Goal: Task Accomplishment & Management: Use online tool/utility

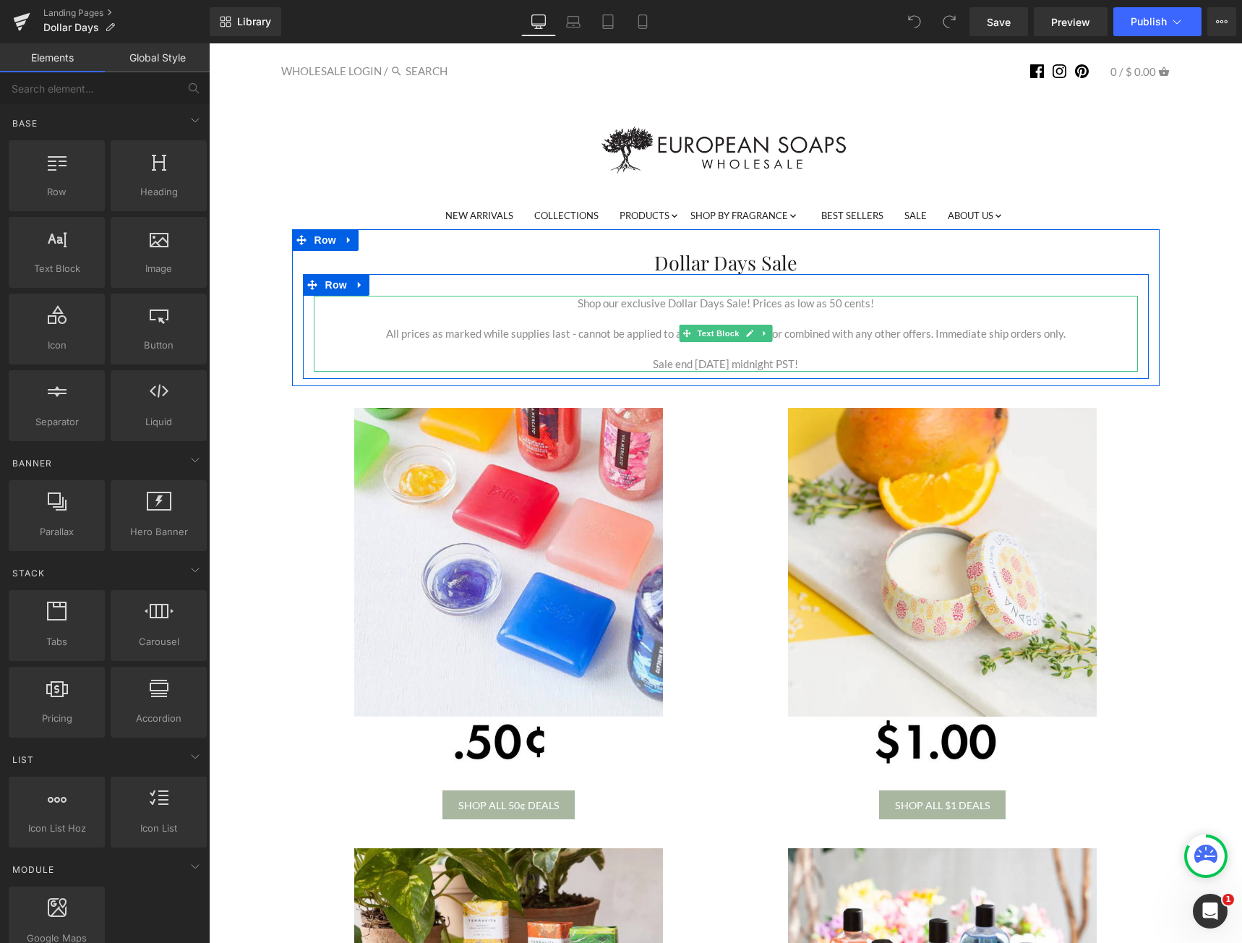
click at [732, 355] on p "To enrich screen reader interactions, please activate Accessibility in Grammarl…" at bounding box center [726, 348] width 824 height 15
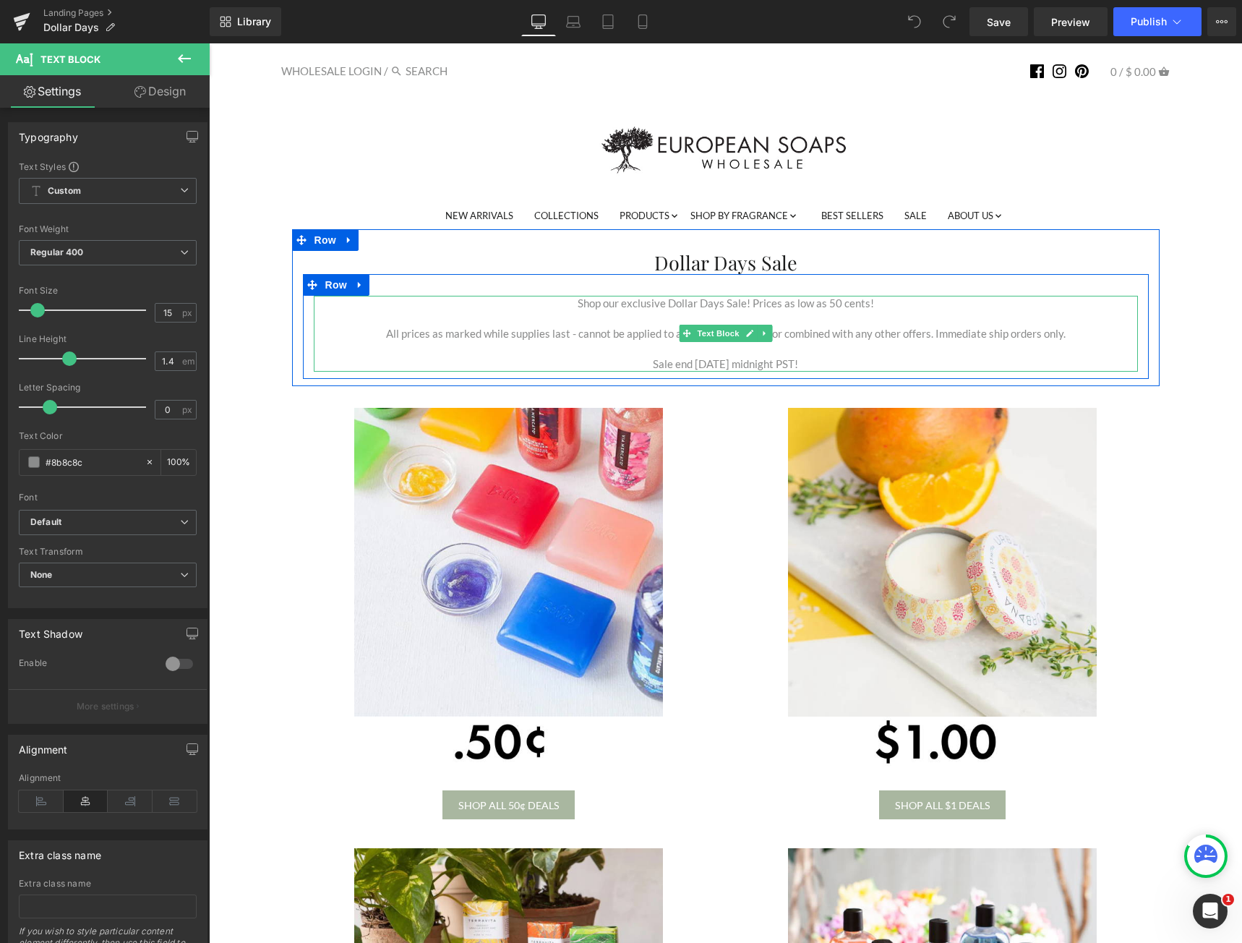
click at [711, 364] on p "Sale end [DATE] midnight PST!" at bounding box center [726, 363] width 824 height 15
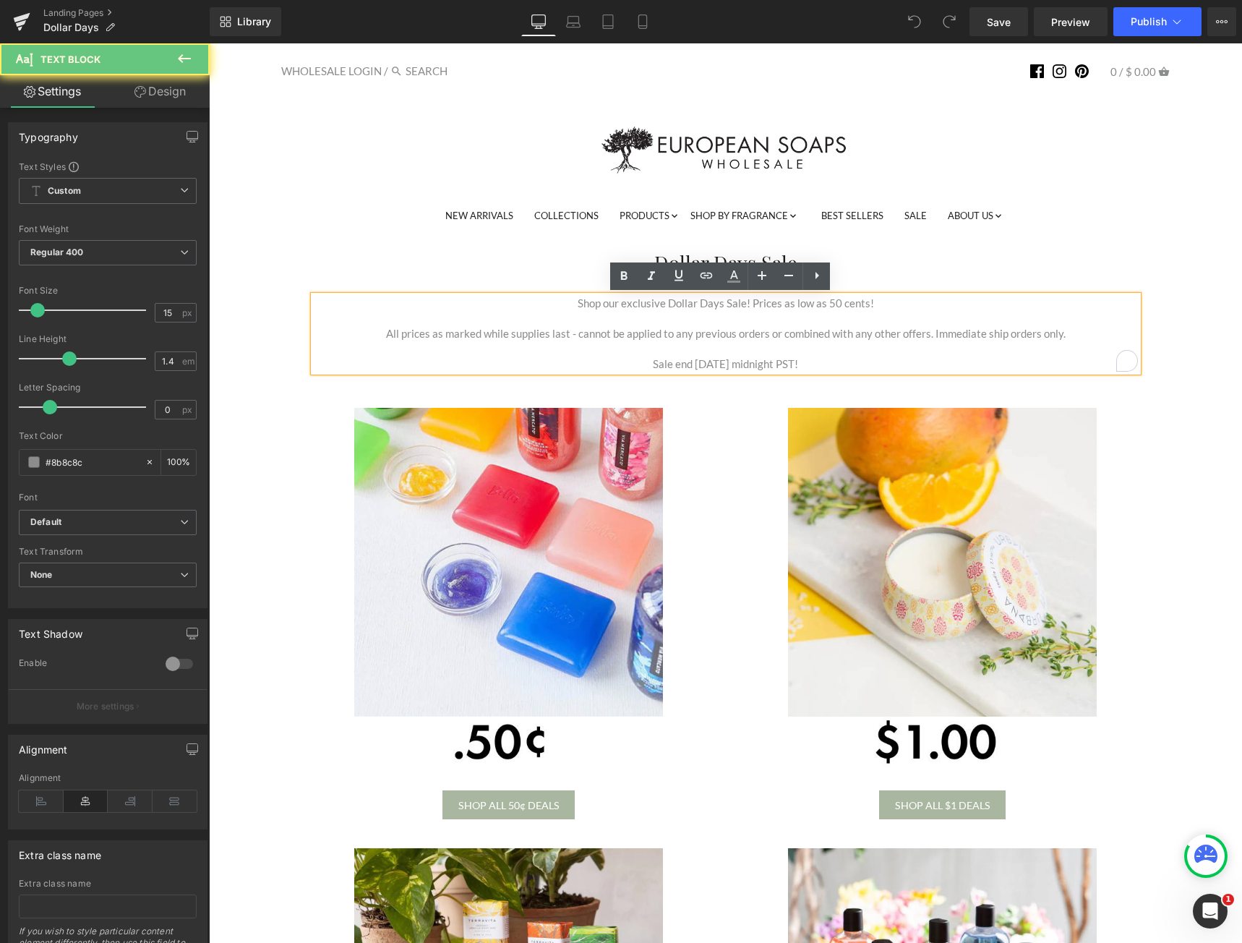
click at [698, 364] on p "Sale end [DATE] midnight PST!" at bounding box center [726, 363] width 824 height 15
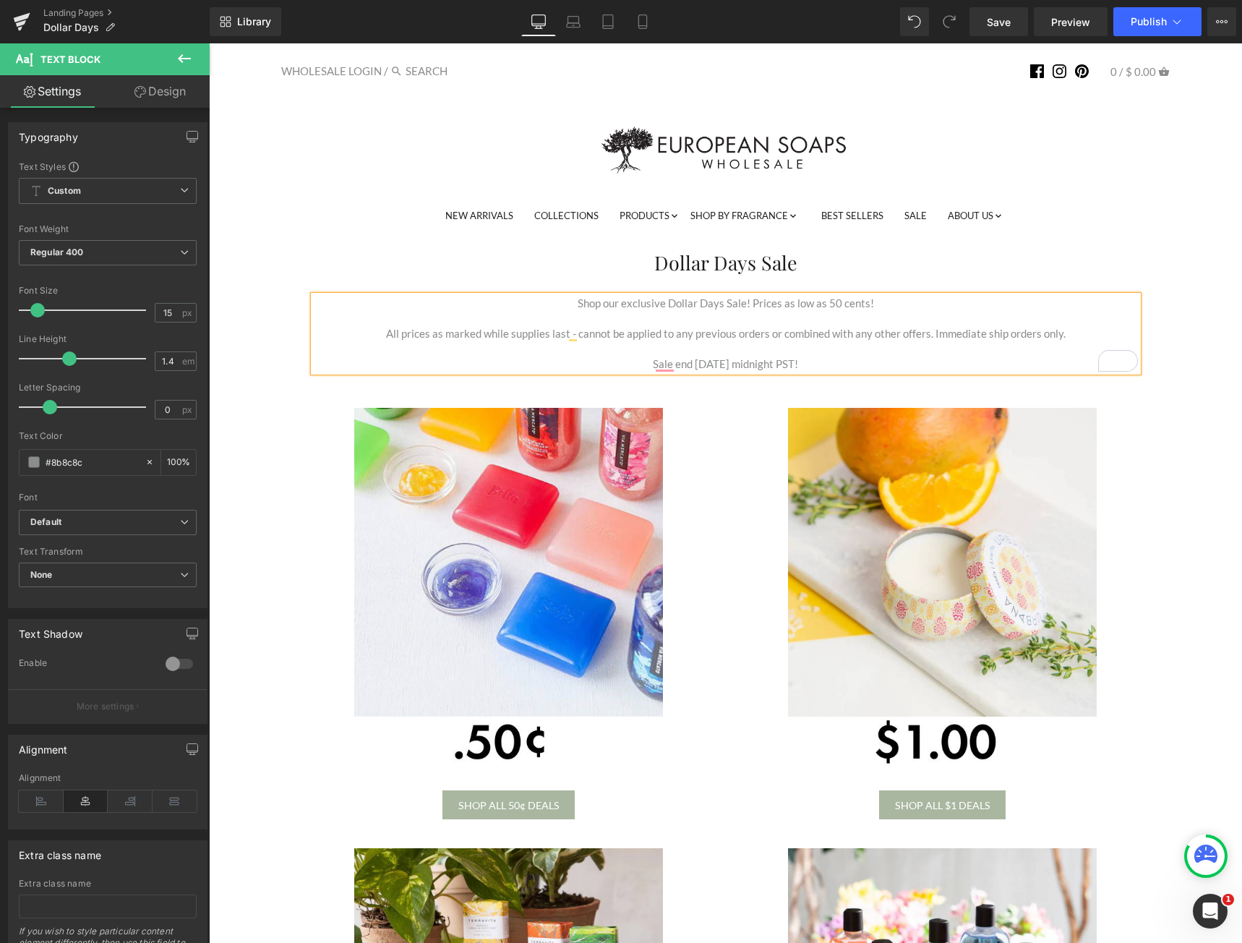
click at [755, 414] on link at bounding box center [943, 590] width 412 height 364
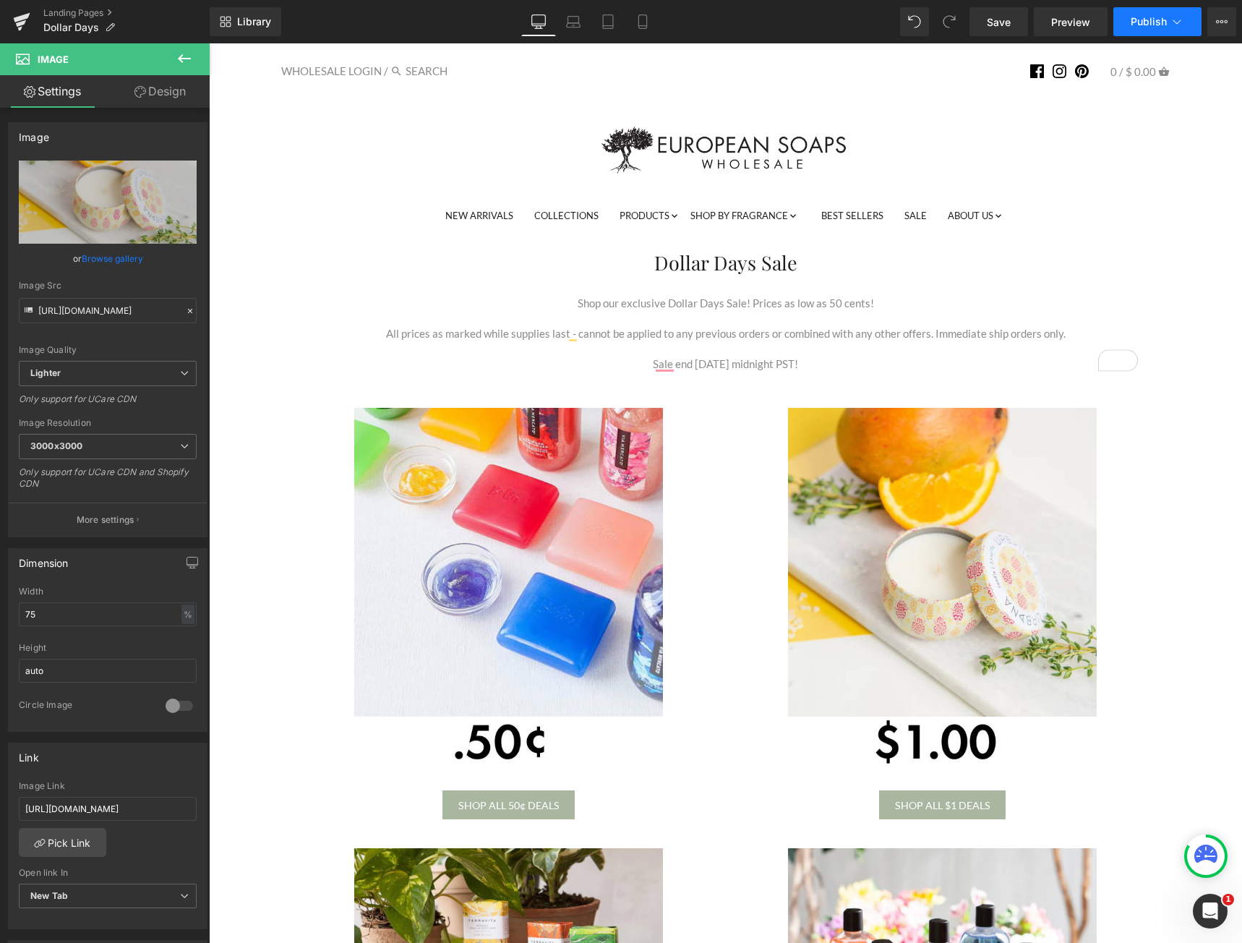
click at [1144, 16] on span "Publish" at bounding box center [1149, 22] width 36 height 12
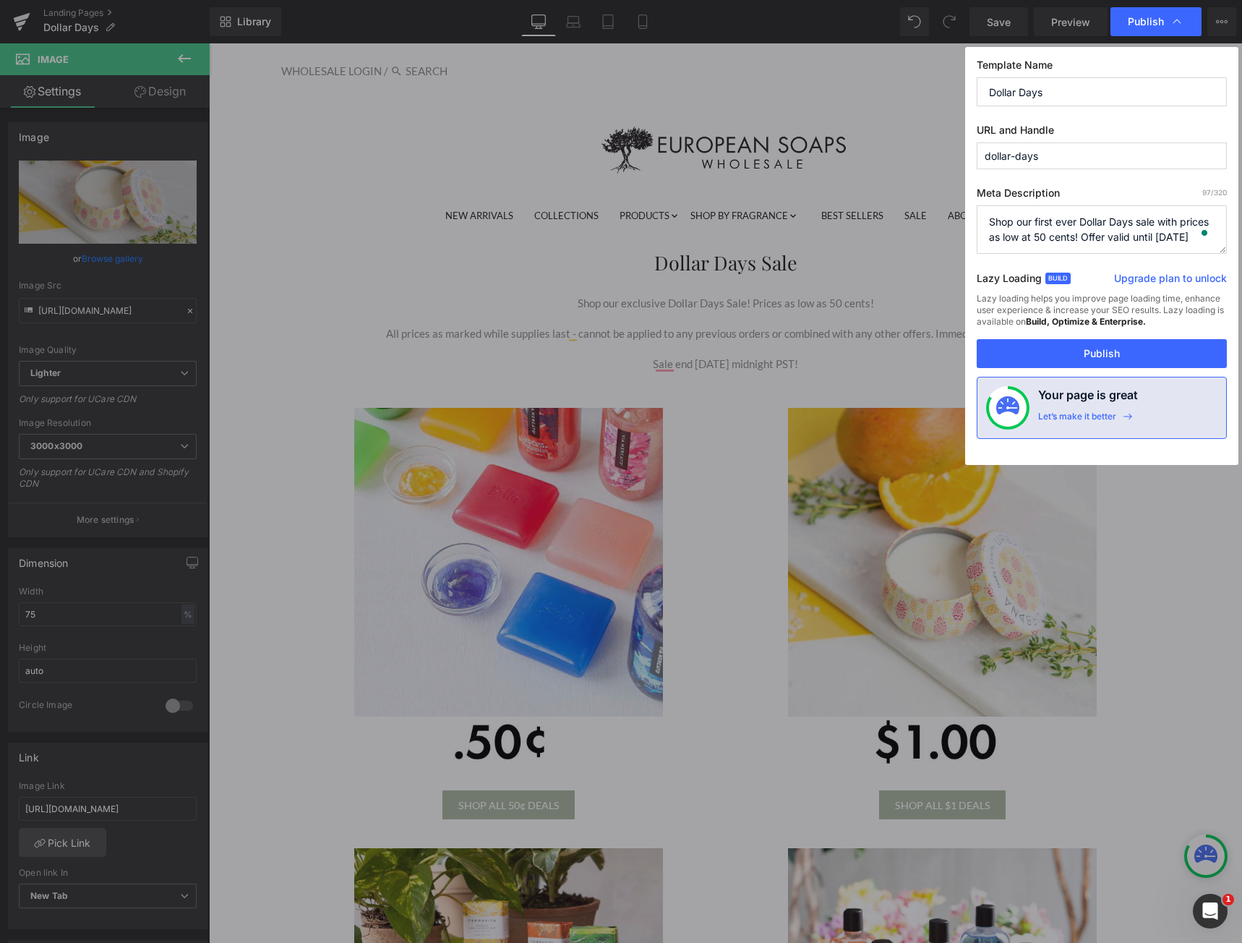
click at [1174, 237] on textarea "Shop our first ever Dollar Days sale with prices as low at 50 cents! Offer vali…" at bounding box center [1102, 229] width 250 height 48
type textarea "Shop our first ever Dollar Days sale with prices as low at 50 cents! Offer vali…"
click at [1058, 352] on button "Publish" at bounding box center [1102, 353] width 250 height 29
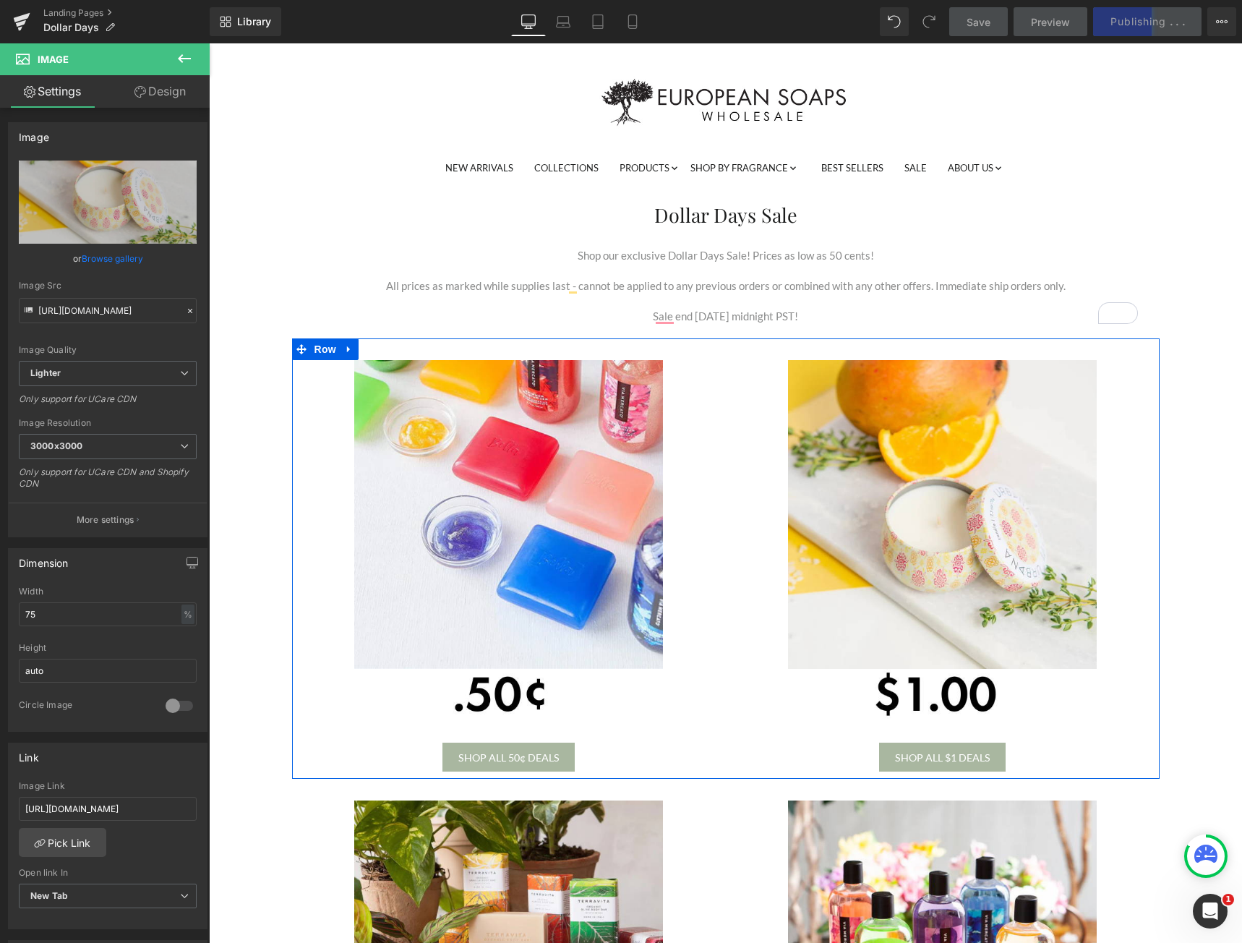
scroll to position [72, 0]
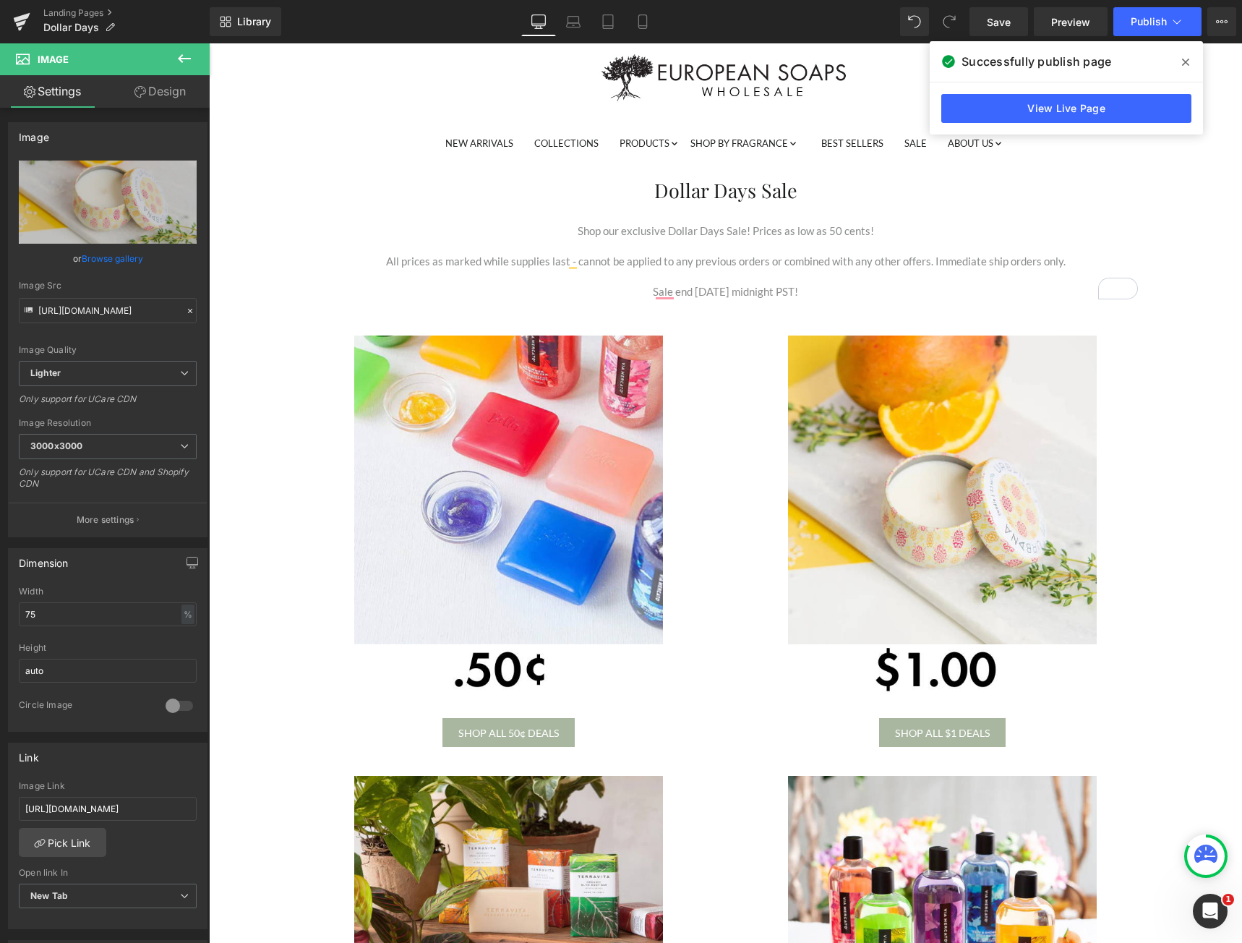
click at [190, 53] on icon at bounding box center [184, 58] width 17 height 17
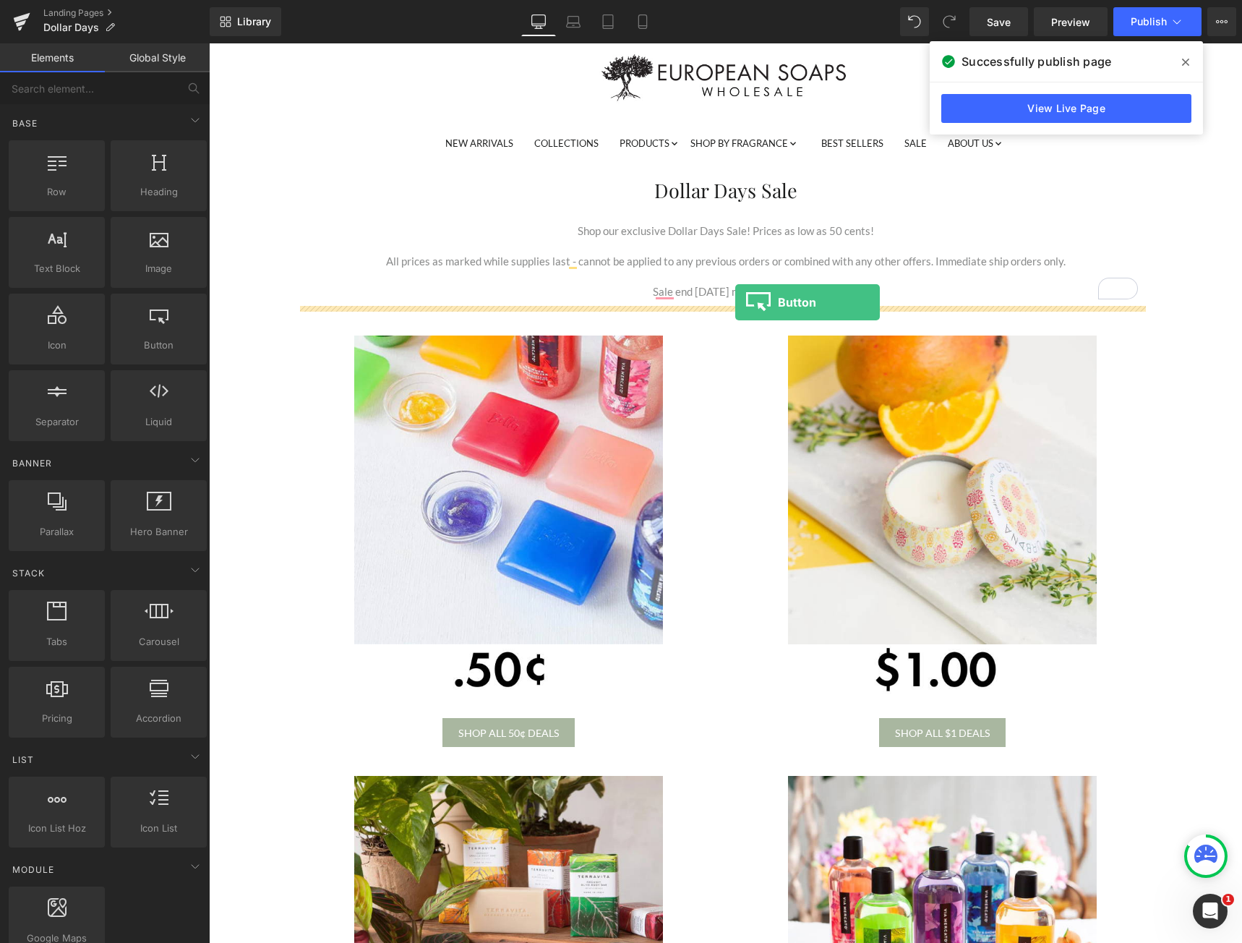
drag, startPoint x: 366, startPoint y: 381, endPoint x: 735, endPoint y: 302, distance: 377.8
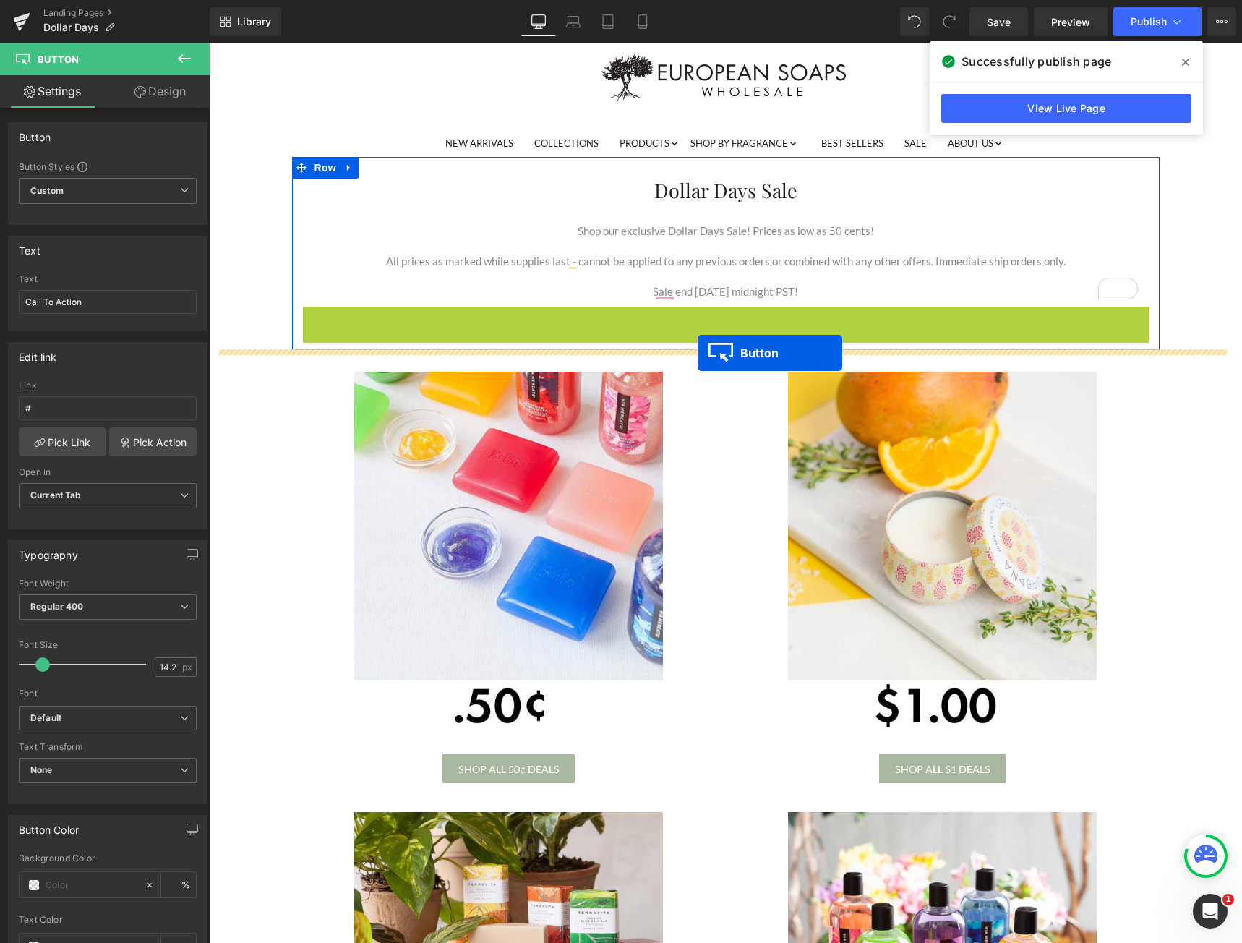
drag, startPoint x: 695, startPoint y: 322, endPoint x: 698, endPoint y: 353, distance: 30.5
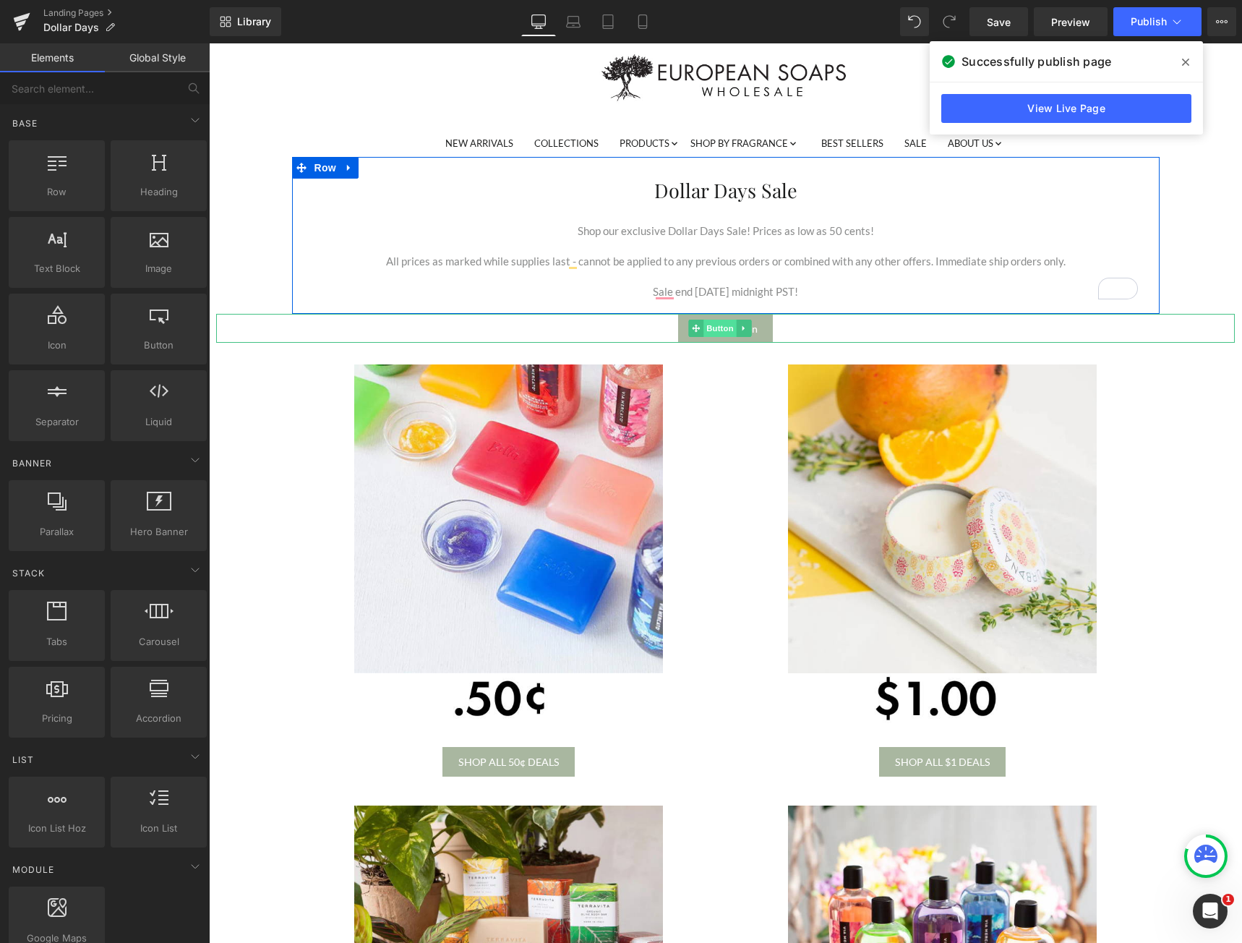
click at [721, 322] on span "Button" at bounding box center [720, 328] width 33 height 17
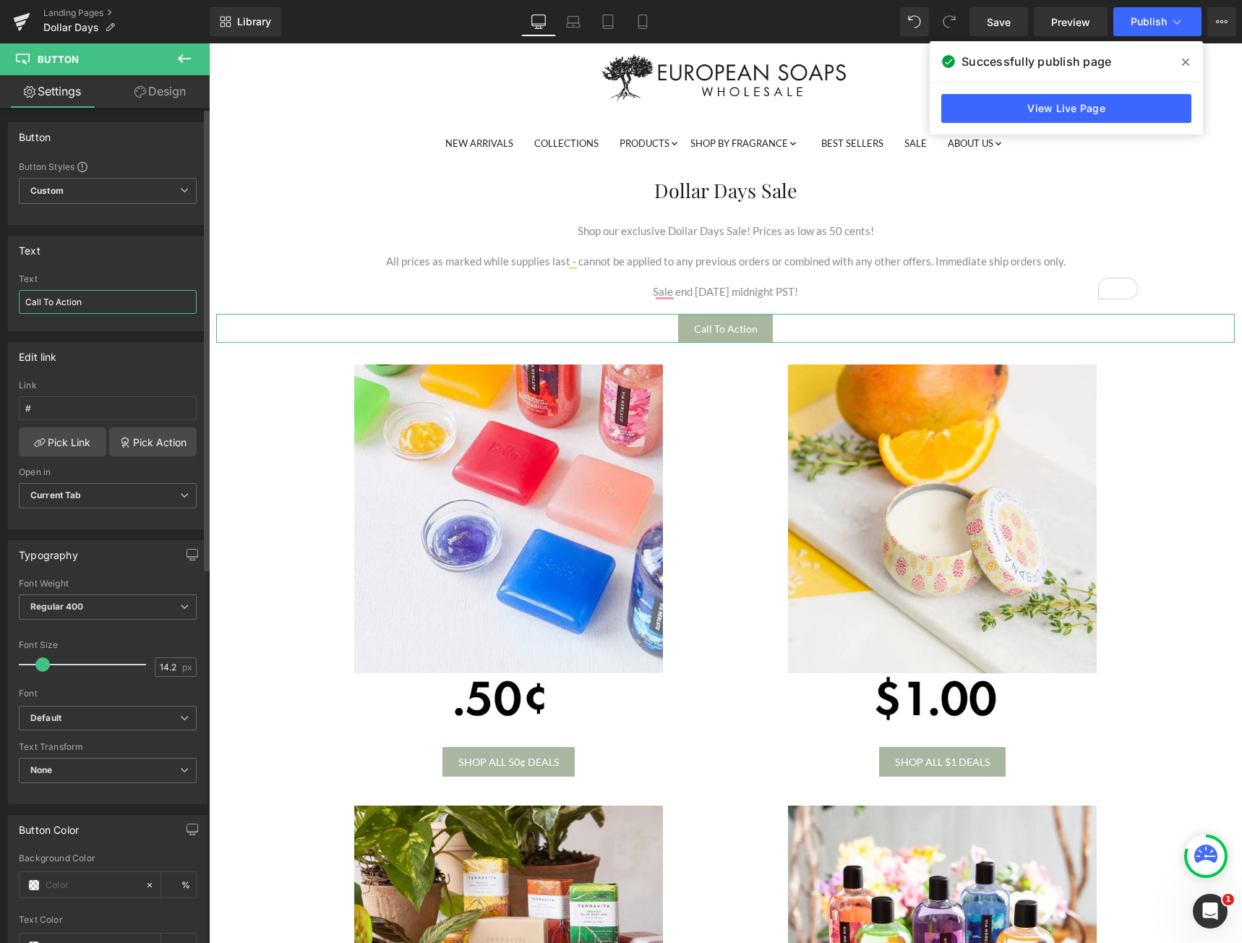
click at [88, 307] on input "Call To Action" at bounding box center [108, 302] width 178 height 24
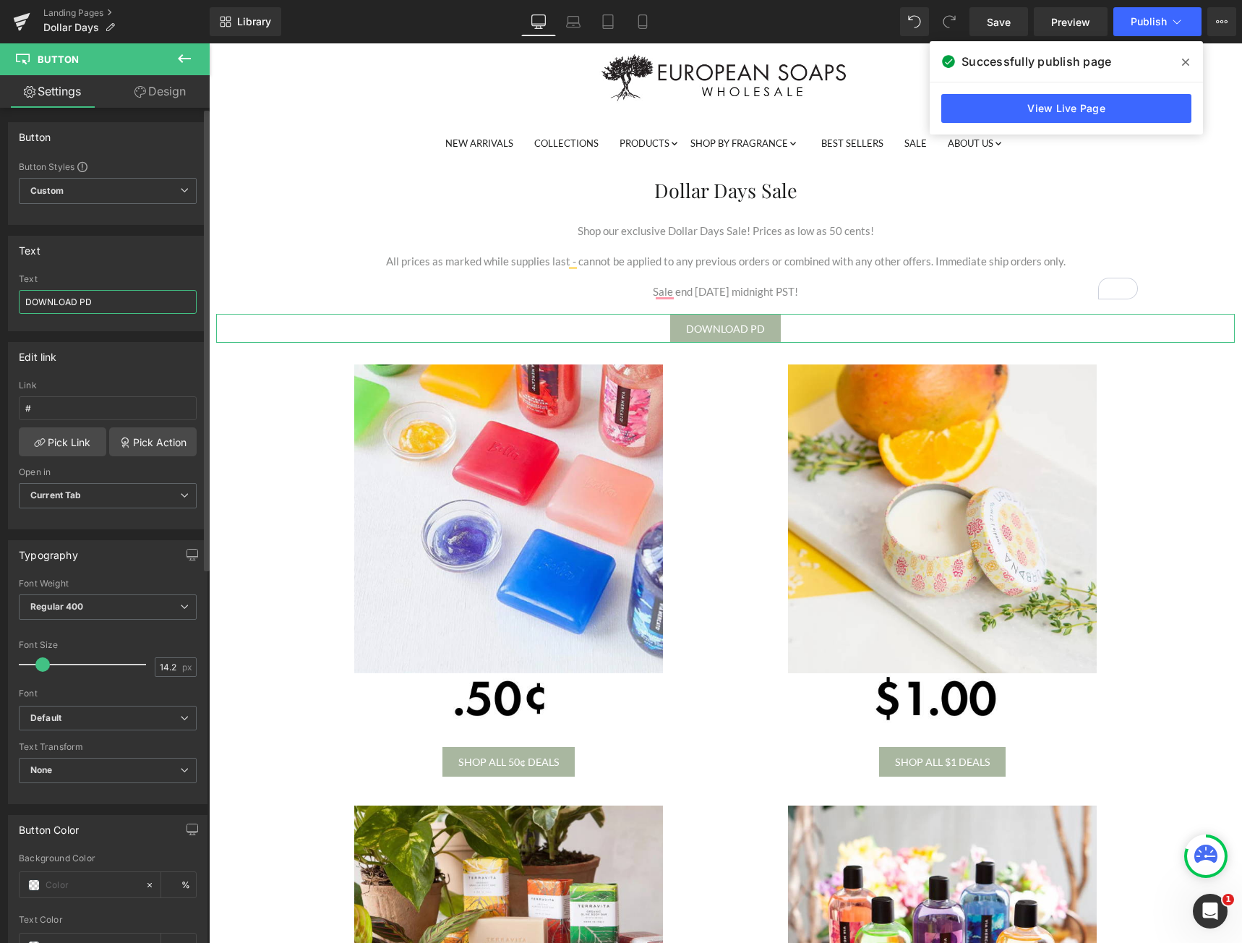
type input "DOWNLOAD PDF"
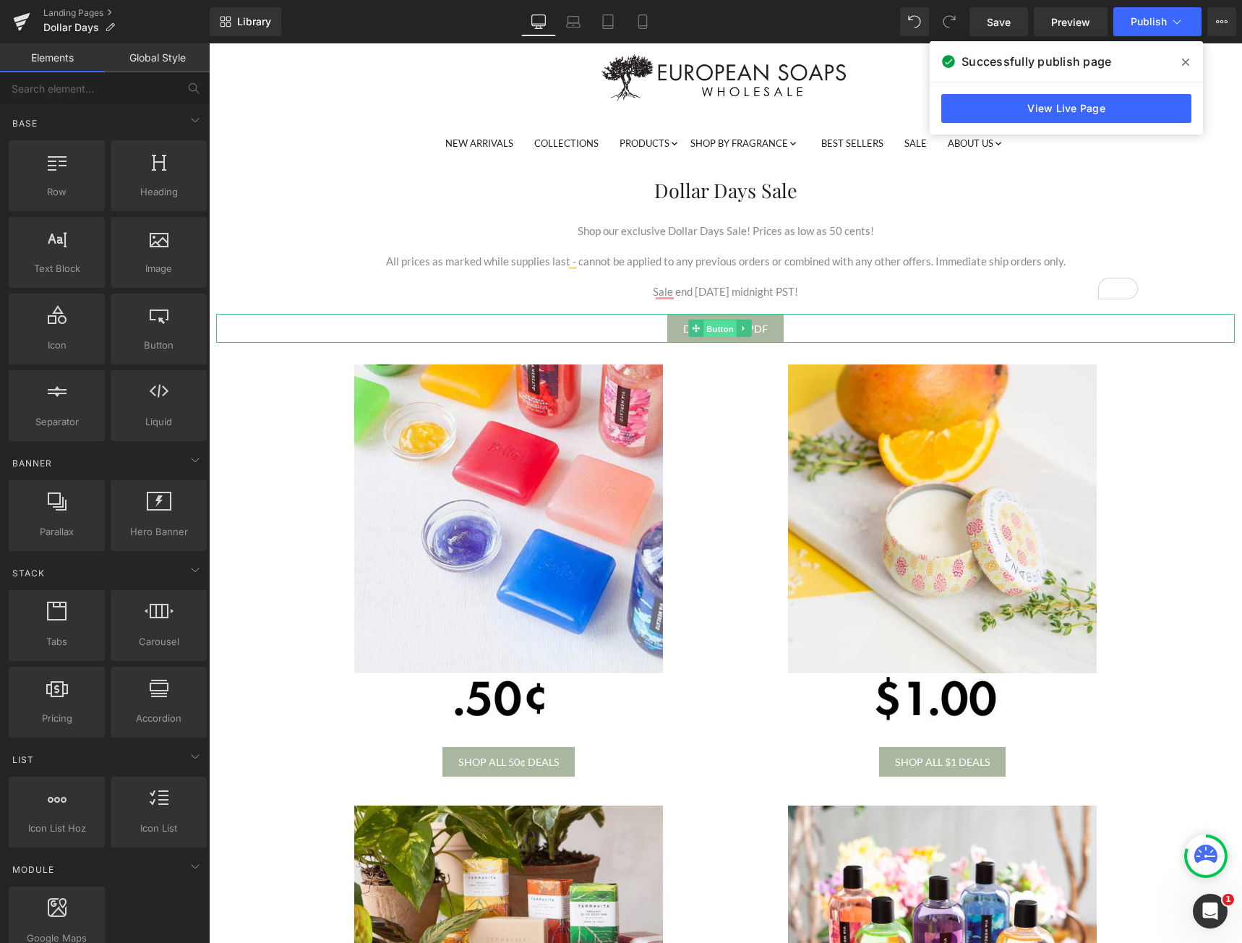
click at [725, 328] on span "Button" at bounding box center [720, 328] width 33 height 17
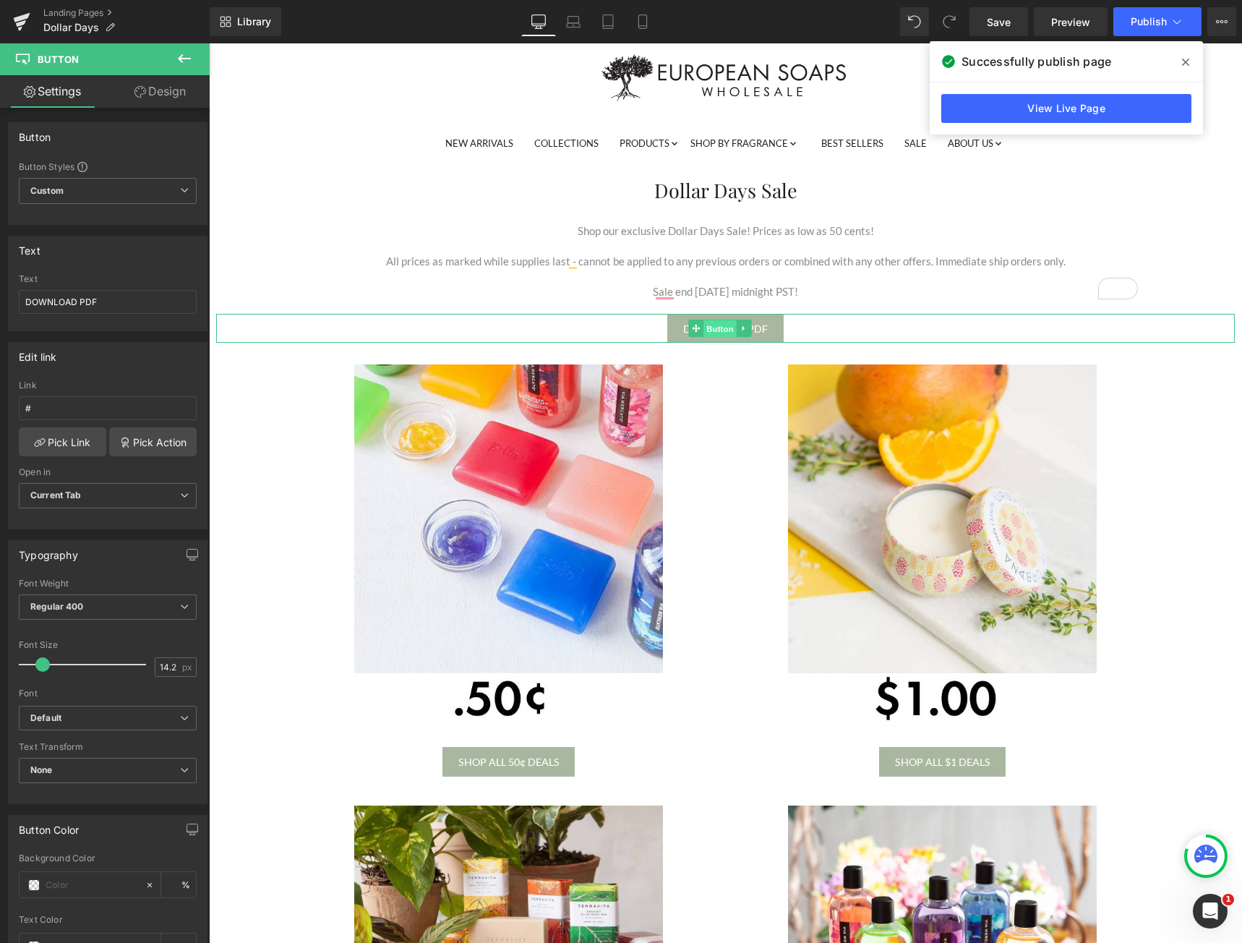
click at [712, 326] on span "Button" at bounding box center [720, 328] width 33 height 17
click at [43, 413] on input "#" at bounding box center [108, 408] width 178 height 24
paste input "[URL][DOMAIN_NAME]"
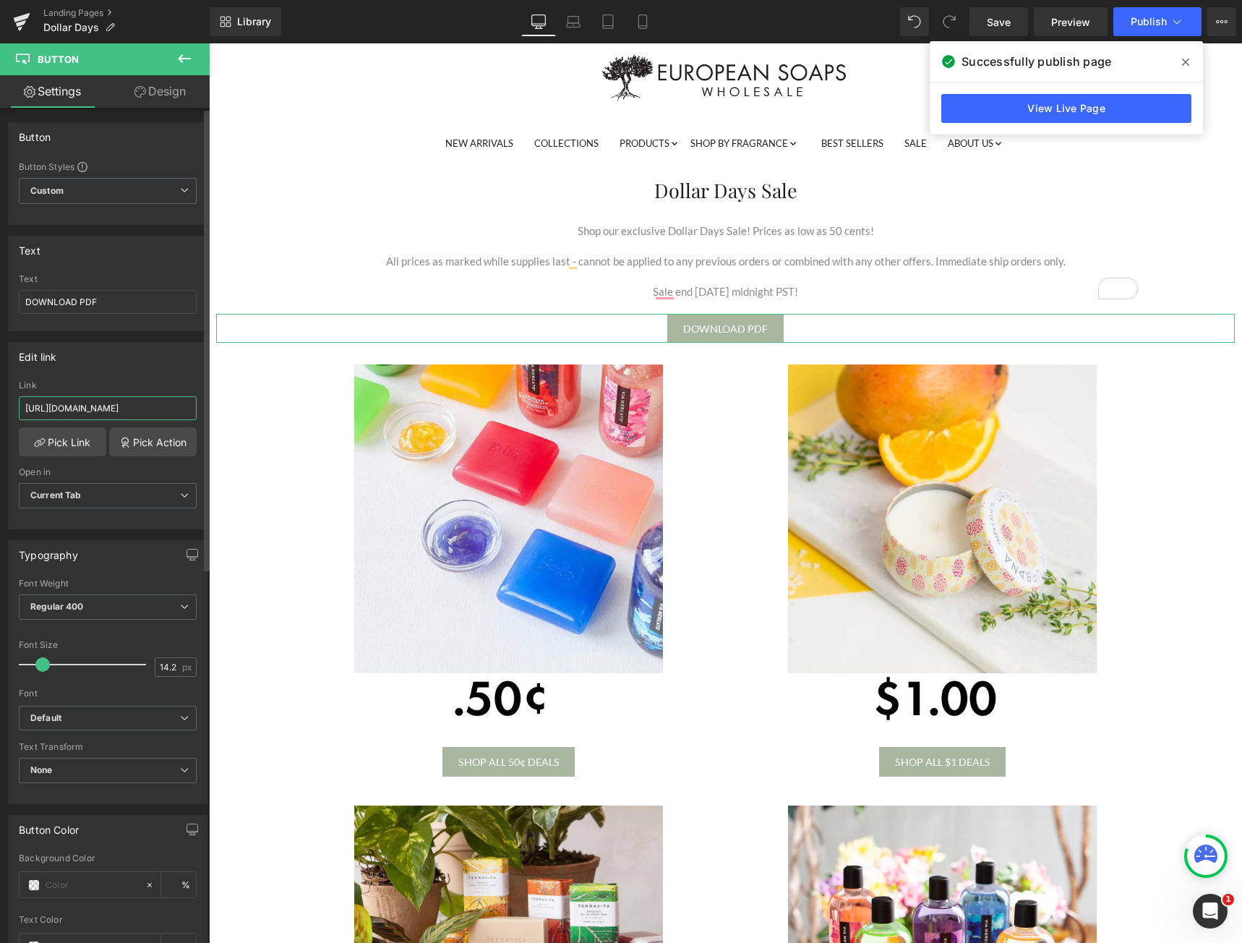
type input "[URL][DOMAIN_NAME]"
click at [93, 366] on div "Edit link" at bounding box center [108, 356] width 198 height 27
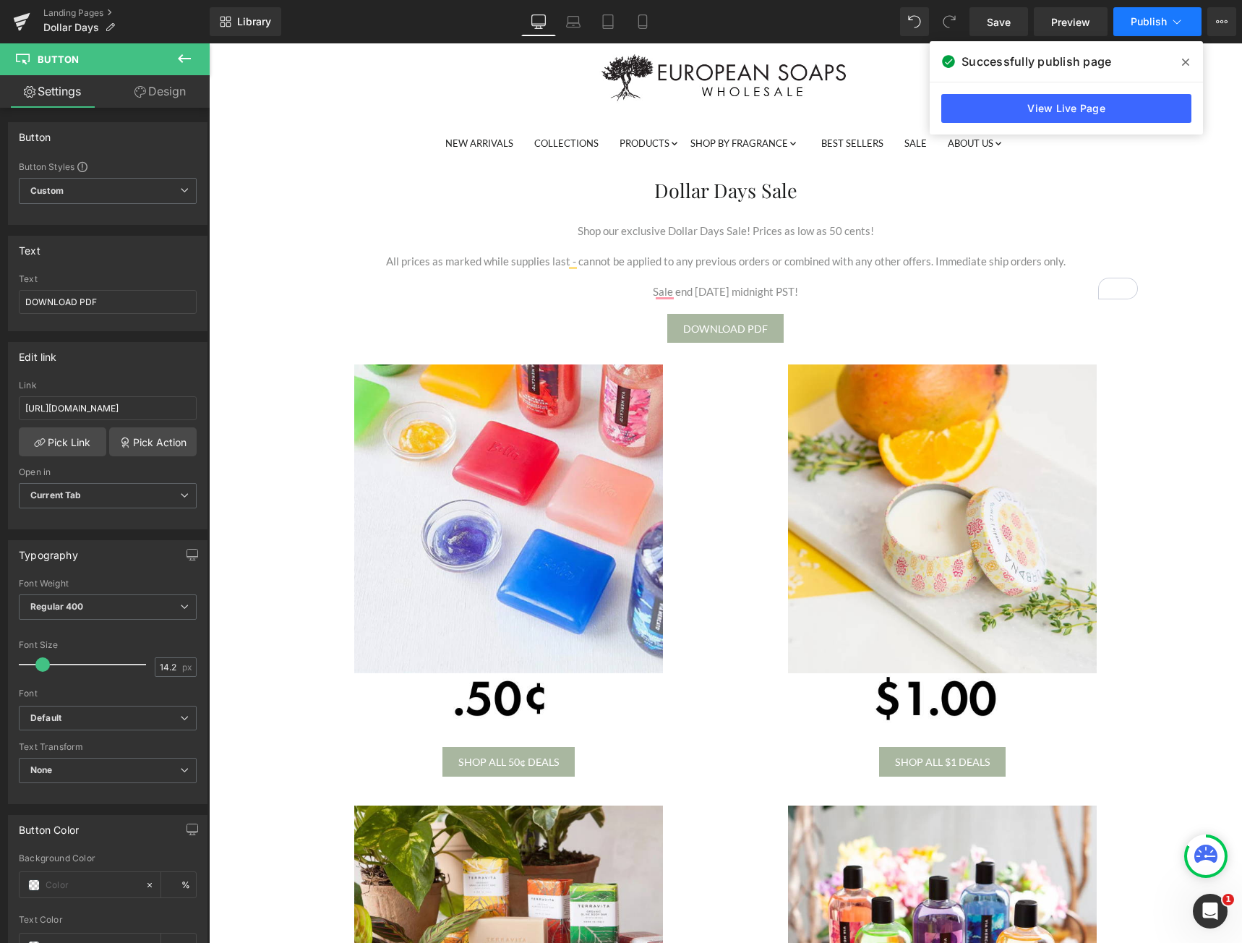
click at [1141, 27] on span "Publish" at bounding box center [1149, 22] width 36 height 12
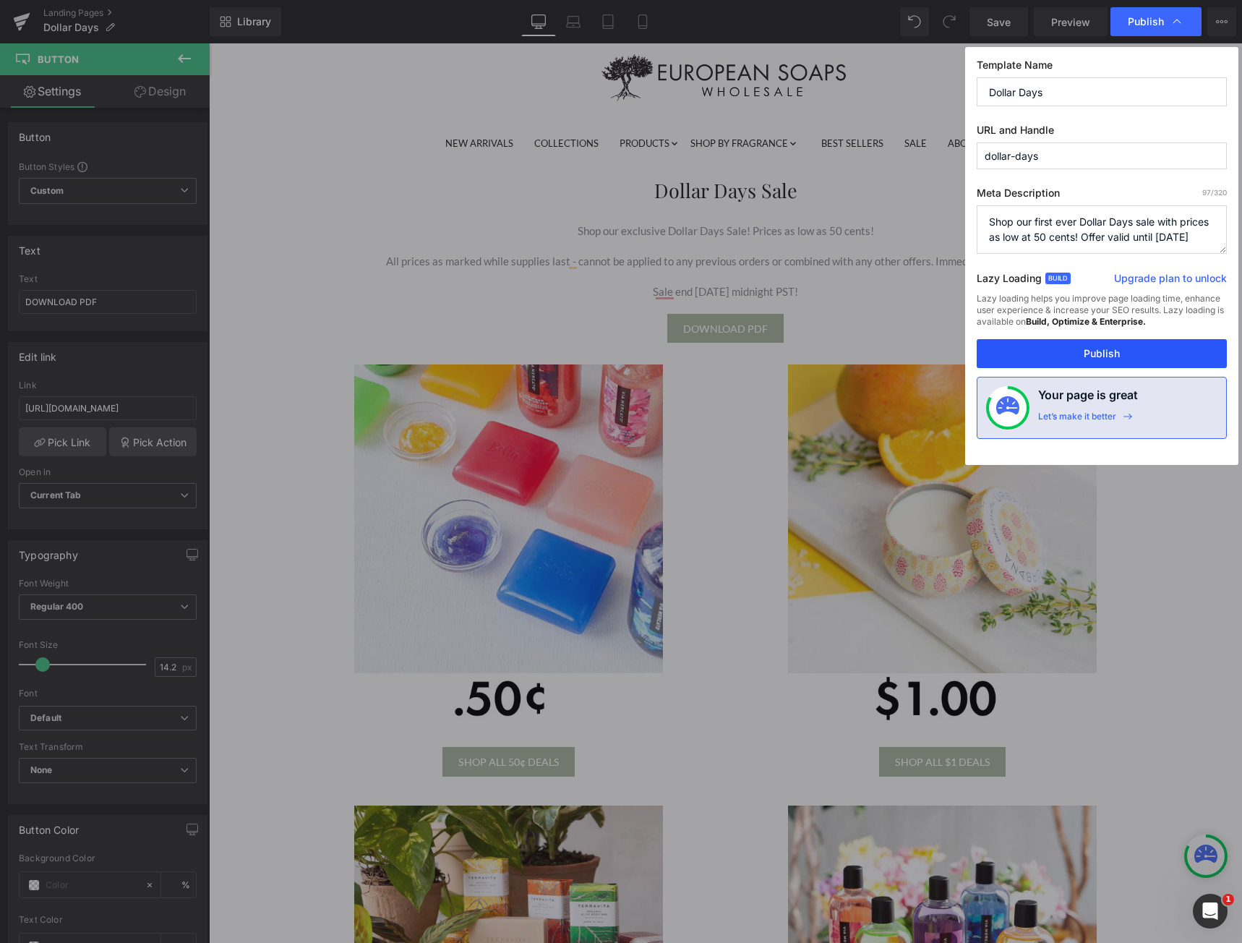
click at [1080, 346] on button "Publish" at bounding box center [1102, 353] width 250 height 29
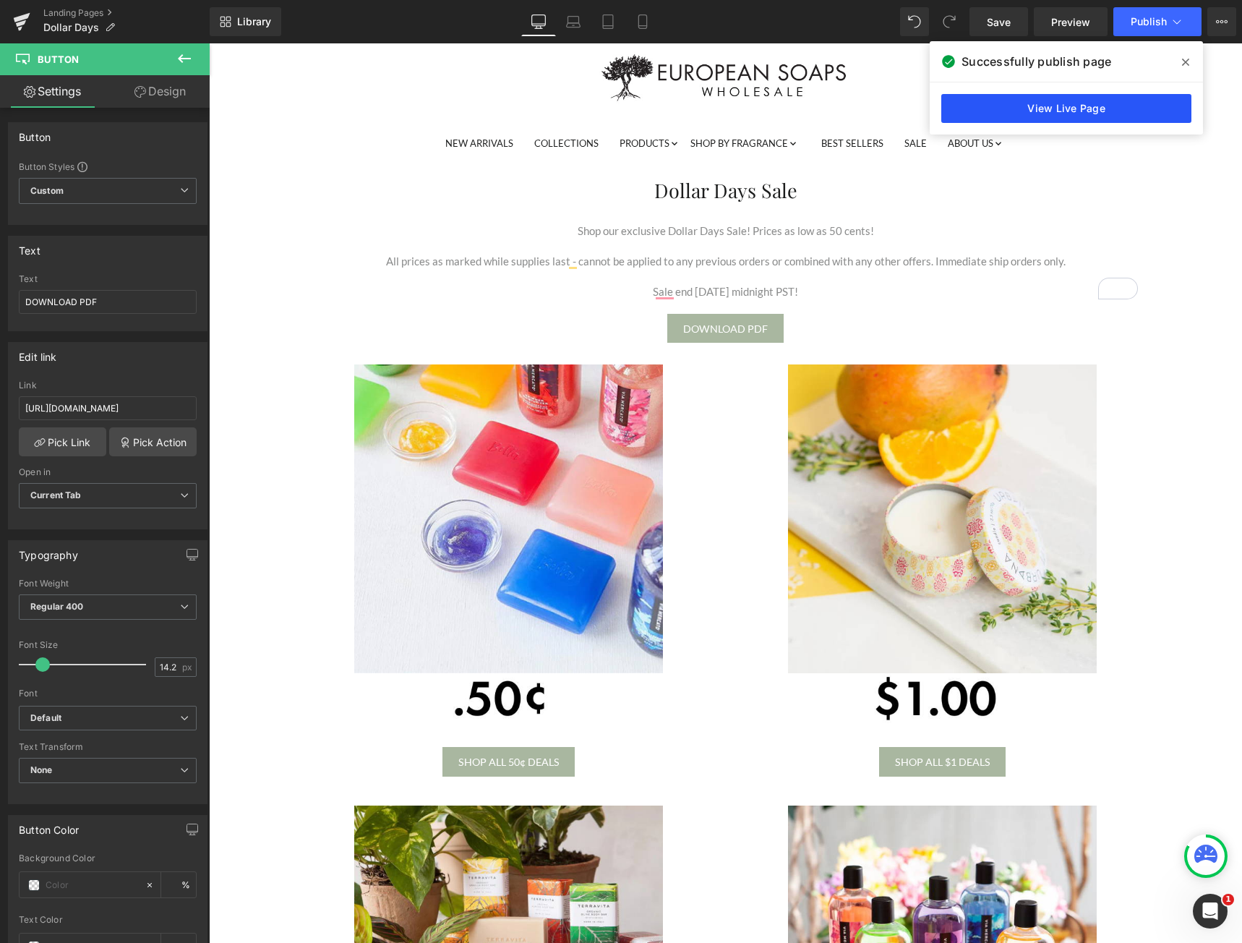
click at [1073, 110] on link "View Live Page" at bounding box center [1066, 108] width 250 height 29
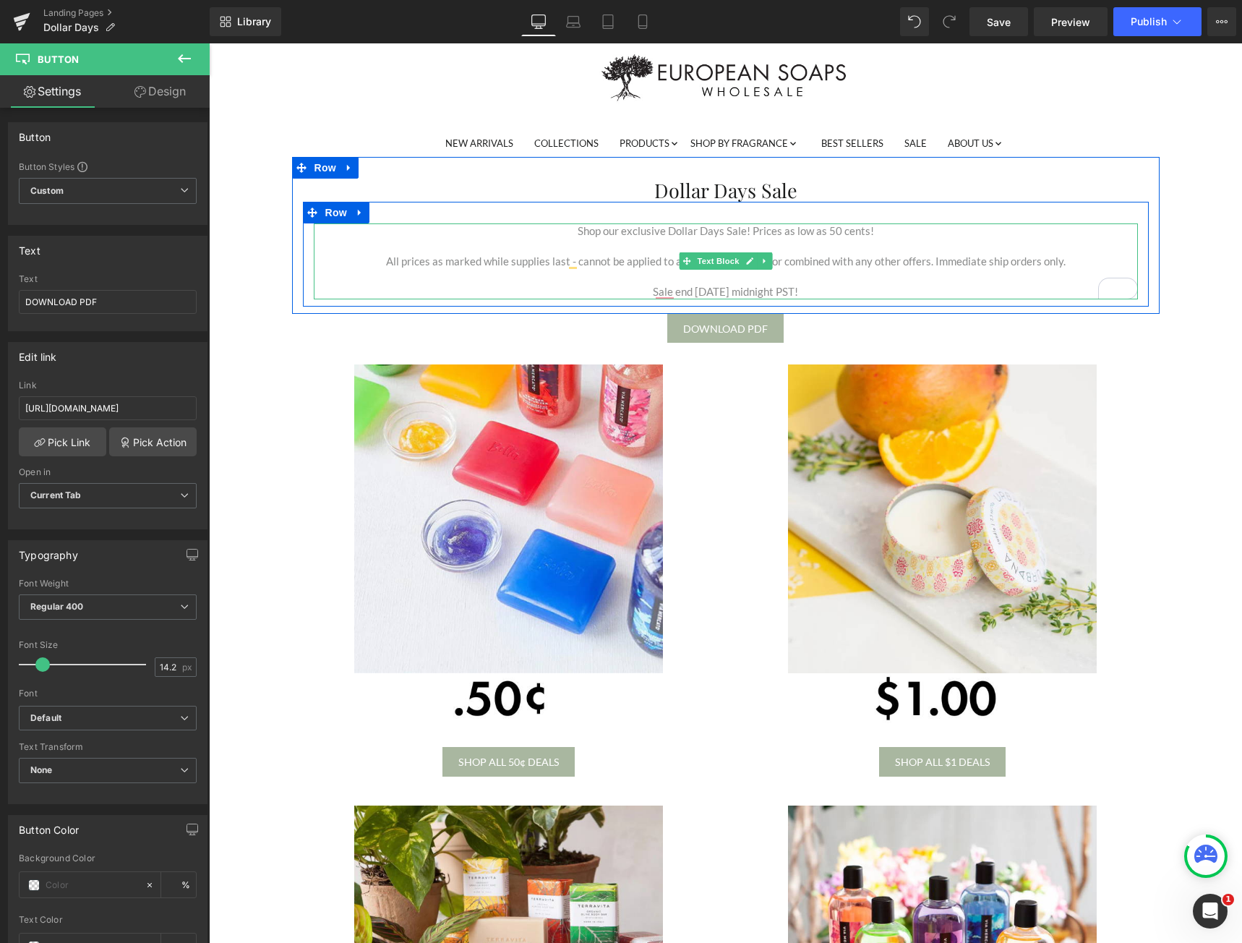
drag, startPoint x: 670, startPoint y: 286, endPoint x: 680, endPoint y: 289, distance: 10.5
click at [670, 286] on p "Sale end [DATE] midnight PST!" at bounding box center [726, 291] width 824 height 15
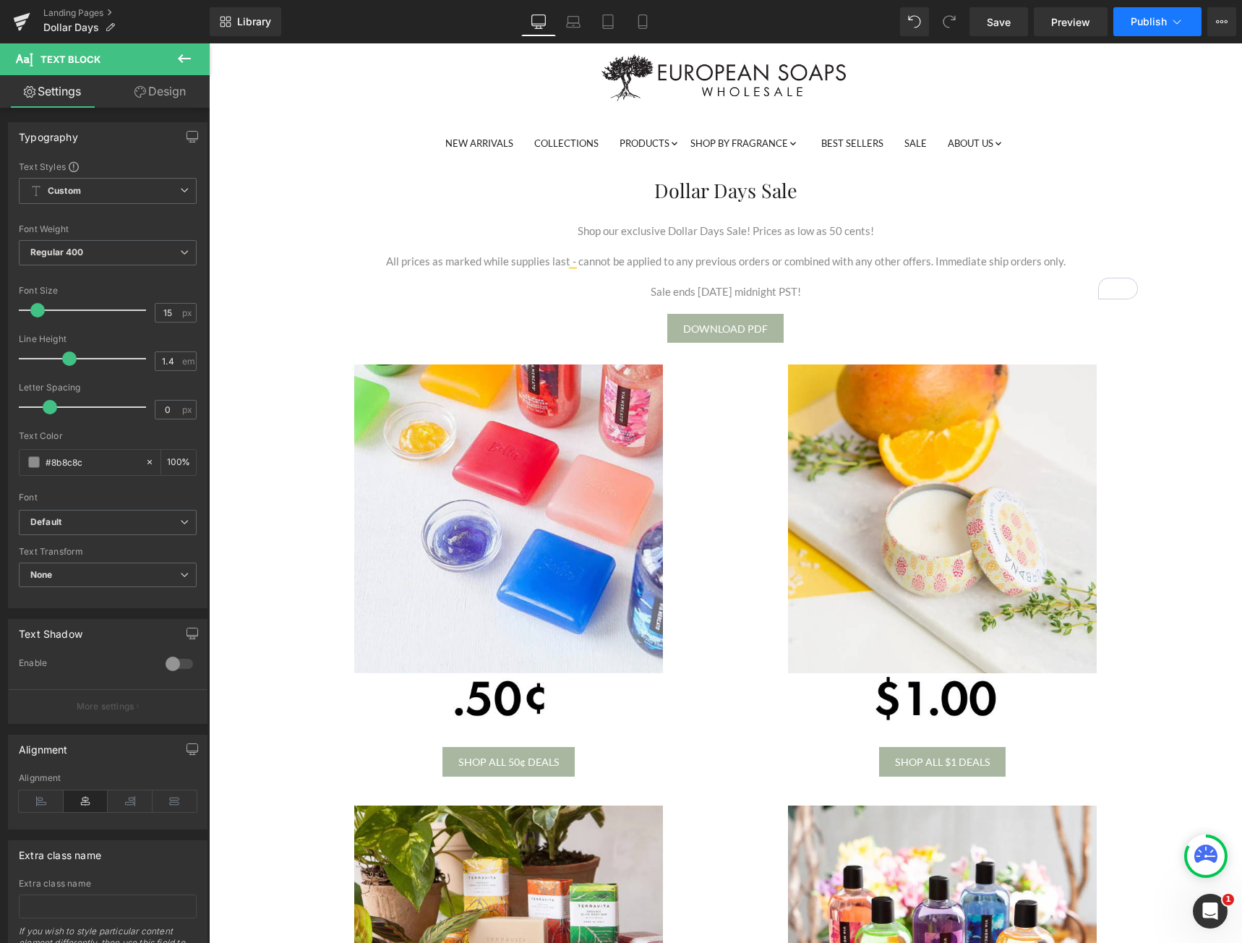
click at [1158, 16] on span "Publish" at bounding box center [1149, 22] width 36 height 12
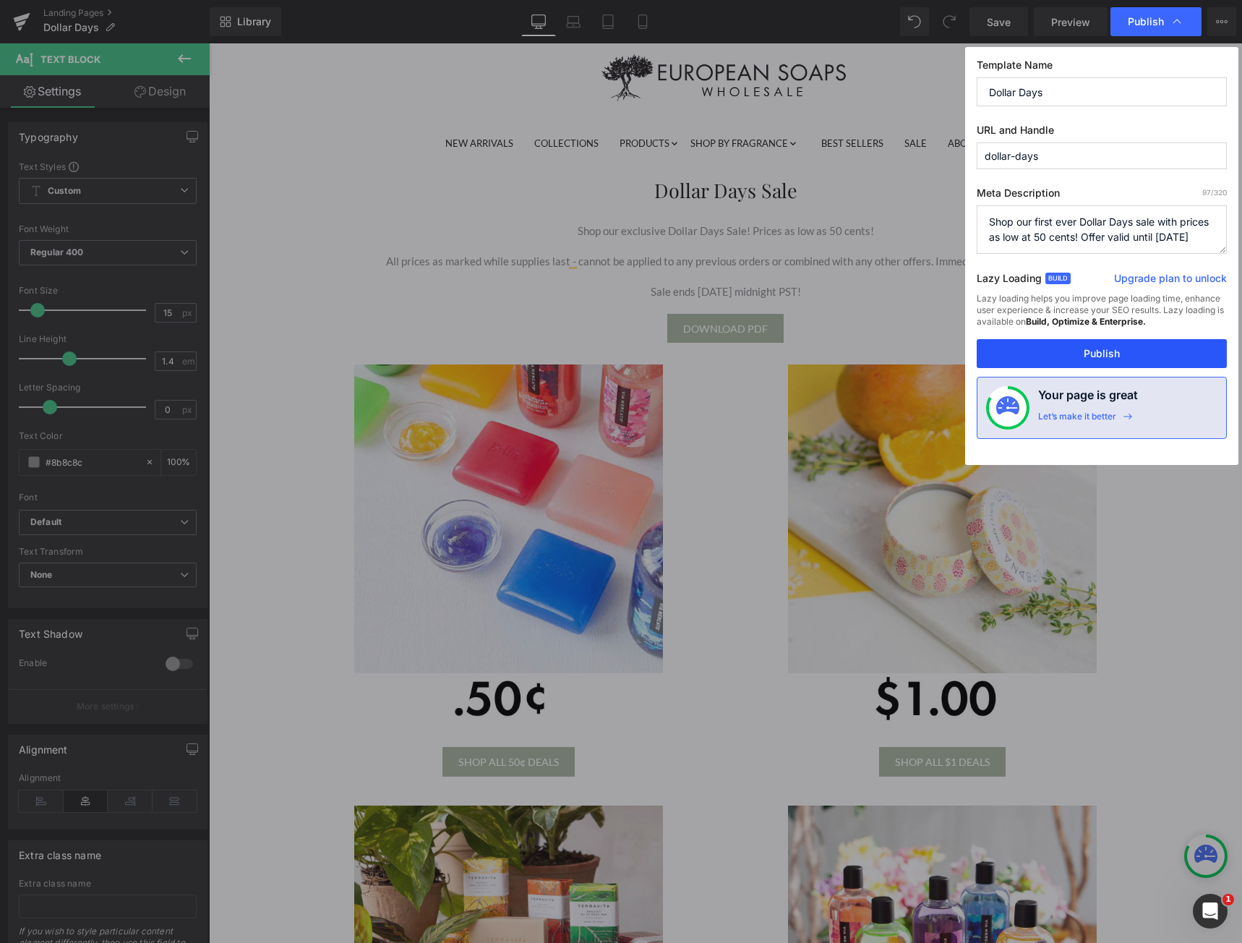
click at [1093, 353] on button "Publish" at bounding box center [1102, 353] width 250 height 29
